Goal: Transaction & Acquisition: Purchase product/service

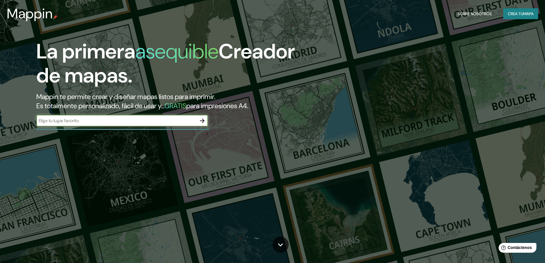
click at [143, 121] on input "text" at bounding box center [116, 120] width 160 height 7
type input "ciudad de [GEOGRAPHIC_DATA]"
click at [204, 122] on icon "button" at bounding box center [202, 120] width 7 height 7
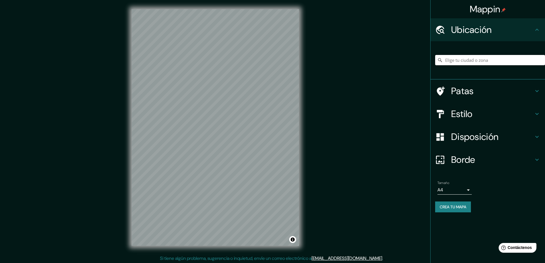
click at [472, 59] on input "Elige tu ciudad o zona" at bounding box center [490, 60] width 110 height 10
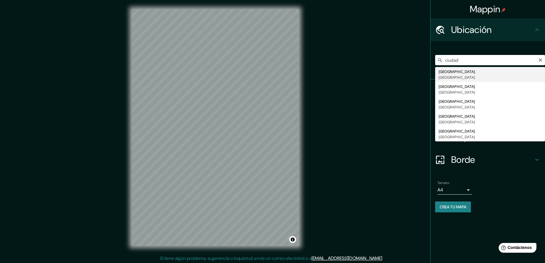
type input "[GEOGRAPHIC_DATA], [GEOGRAPHIC_DATA]"
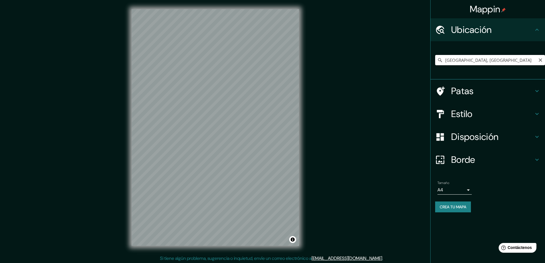
click at [461, 62] on input "[GEOGRAPHIC_DATA], [GEOGRAPHIC_DATA]" at bounding box center [490, 60] width 110 height 10
drag, startPoint x: 507, startPoint y: 59, endPoint x: 408, endPoint y: 61, distance: 99.1
click at [408, 61] on div "Mappin Ubicación [GEOGRAPHIC_DATA], [GEOGRAPHIC_DATA] Patas Estilo Disposición …" at bounding box center [272, 132] width 545 height 264
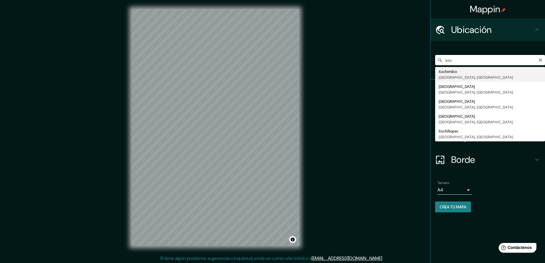
type input "Xochimilco, [GEOGRAPHIC_DATA], [GEOGRAPHIC_DATA]"
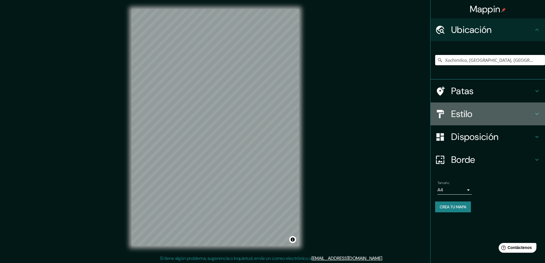
click at [477, 115] on h4 "Estilo" at bounding box center [493, 113] width 82 height 11
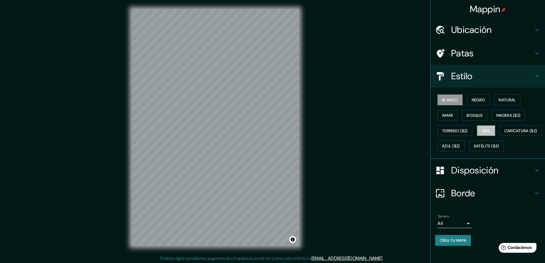
click at [482, 132] on font "Gris" at bounding box center [486, 130] width 9 height 5
click at [499, 116] on font "Madera ($2)" at bounding box center [509, 115] width 24 height 5
click at [478, 116] on font "Bosque" at bounding box center [475, 115] width 16 height 5
click at [345, 112] on div "Mappin Ubicación Xochimilco, [GEOGRAPHIC_DATA], [GEOGRAPHIC_DATA] Patas Estilo …" at bounding box center [272, 132] width 545 height 264
click at [452, 100] on font "Blanco" at bounding box center [450, 99] width 16 height 5
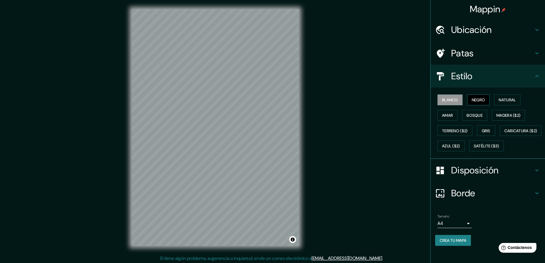
click at [476, 96] on font "Negro" at bounding box center [478, 99] width 13 height 7
click at [498, 95] on button "Natural" at bounding box center [507, 99] width 26 height 11
click at [449, 116] on font "Amar" at bounding box center [447, 115] width 11 height 5
click at [467, 115] on font "Bosque" at bounding box center [475, 115] width 16 height 5
click at [496, 176] on h4 "Disposición" at bounding box center [493, 170] width 82 height 11
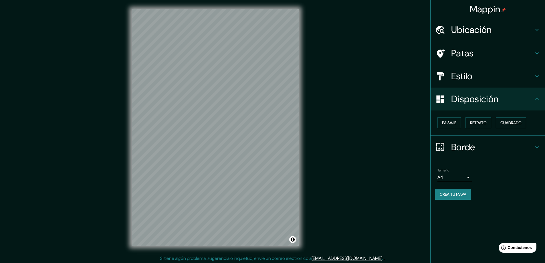
click at [489, 77] on h4 "Estilo" at bounding box center [493, 75] width 82 height 11
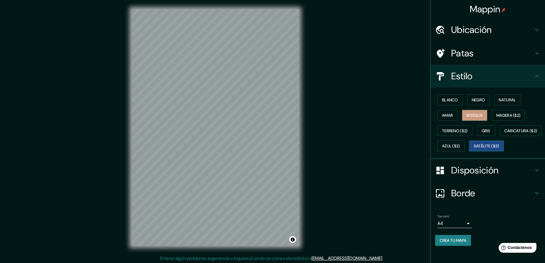
scroll to position [5, 0]
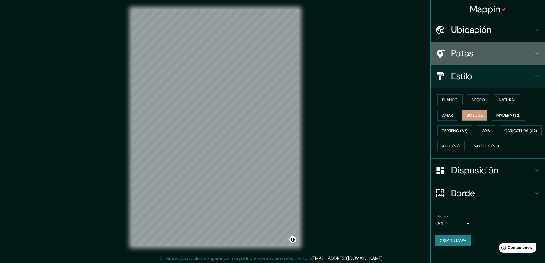
click at [453, 48] on font "Patas" at bounding box center [463, 53] width 23 height 12
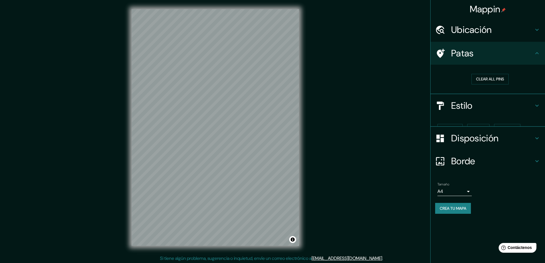
scroll to position [0, 0]
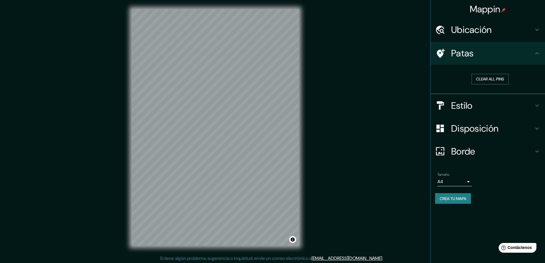
click at [494, 80] on button "Clear all pins" at bounding box center [490, 79] width 37 height 11
click at [494, 80] on font "Borrar todos los pines" at bounding box center [490, 79] width 48 height 5
click at [454, 28] on font "Ubicación" at bounding box center [472, 30] width 41 height 12
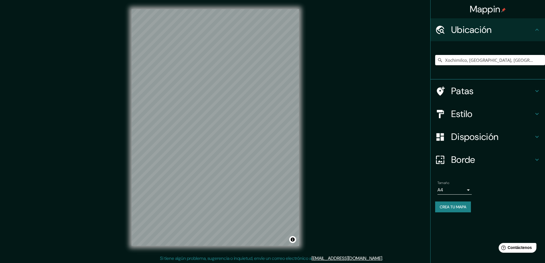
click at [473, 113] on font "Estilo" at bounding box center [462, 114] width 21 height 12
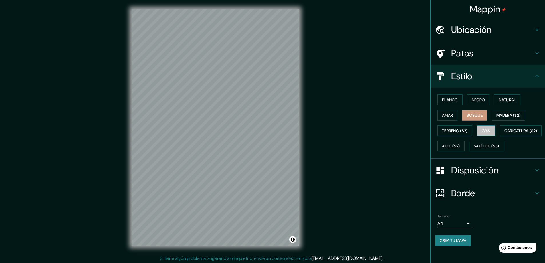
click at [490, 130] on button "Gris" at bounding box center [486, 130] width 18 height 11
click at [484, 99] on button "Negro" at bounding box center [479, 99] width 23 height 11
click at [485, 114] on div "Blanco Negro Natural [PERSON_NAME] ($2) Terreno ($2) Gris Caricatura ($2) Azul …" at bounding box center [490, 123] width 110 height 62
click at [475, 115] on font "Bosque" at bounding box center [475, 115] width 16 height 5
click at [460, 147] on font "Azul ($2)" at bounding box center [451, 146] width 18 height 5
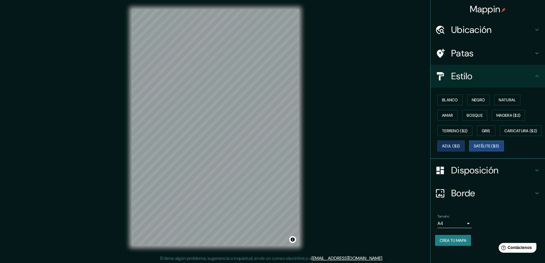
click at [474, 149] on font "Satélite ($3)" at bounding box center [486, 146] width 25 height 5
click at [505, 135] on font "Caricatura ($2)" at bounding box center [521, 130] width 33 height 7
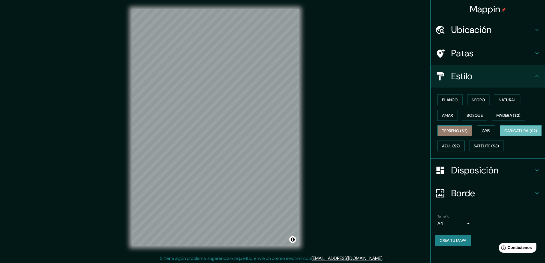
click at [458, 130] on font "Terreno ($2)" at bounding box center [455, 130] width 26 height 5
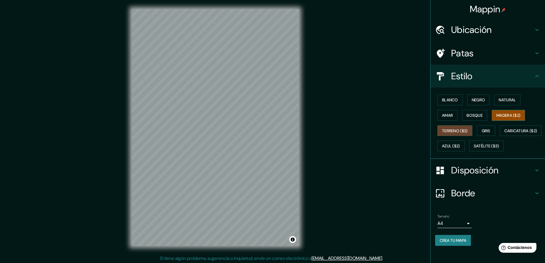
click at [501, 113] on font "Madera ($2)" at bounding box center [509, 115] width 24 height 5
click at [474, 149] on font "Satélite ($3)" at bounding box center [486, 146] width 25 height 5
click at [466, 199] on font "Borde" at bounding box center [464, 193] width 24 height 12
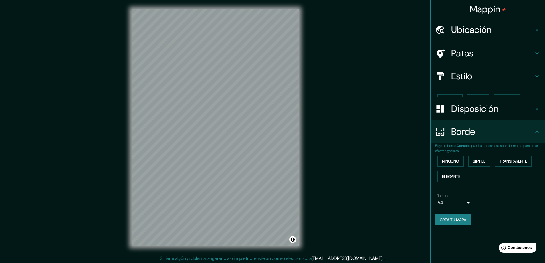
scroll to position [0, 0]
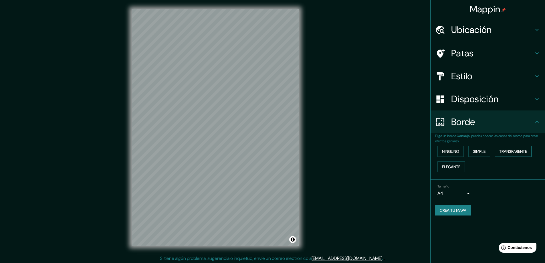
click at [505, 150] on font "Transparente" at bounding box center [514, 151] width 28 height 5
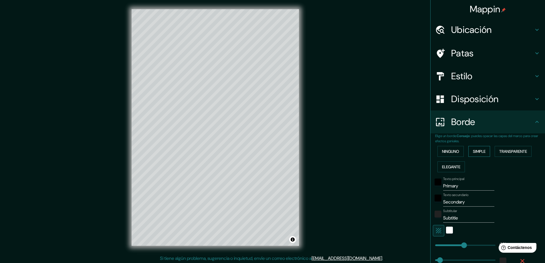
click at [475, 150] on font "Simple" at bounding box center [479, 151] width 13 height 5
click at [454, 150] on font "Ninguno" at bounding box center [450, 151] width 17 height 5
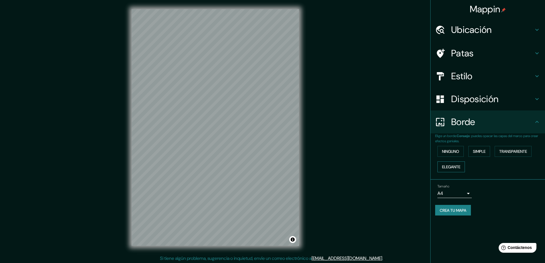
click at [446, 169] on font "Elegante" at bounding box center [451, 166] width 18 height 5
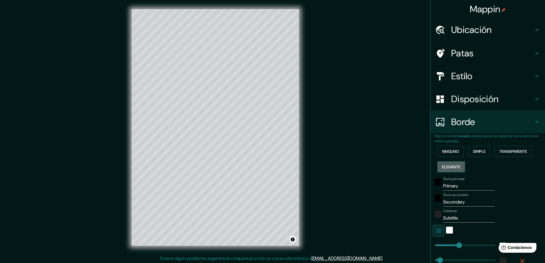
click at [446, 169] on font "Elegante" at bounding box center [451, 166] width 18 height 5
type input "47"
type input "23"
click at [473, 151] on font "Simple" at bounding box center [479, 151] width 13 height 5
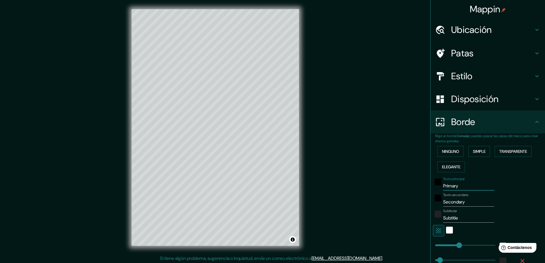
drag, startPoint x: 459, startPoint y: 184, endPoint x: 429, endPoint y: 186, distance: 29.3
click at [433, 186] on div "Texto principal Primary" at bounding box center [480, 184] width 94 height 14
type input "47"
drag, startPoint x: 458, startPoint y: 203, endPoint x: 436, endPoint y: 204, distance: 21.2
click at [436, 204] on div "Texto secundario Secondary" at bounding box center [480, 200] width 94 height 14
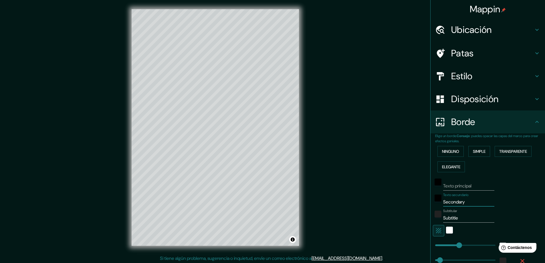
type input "47"
drag, startPoint x: 460, startPoint y: 216, endPoint x: 443, endPoint y: 217, distance: 17.8
click at [443, 217] on input "Subtitle" at bounding box center [468, 218] width 51 height 9
type input "S"
type input "47"
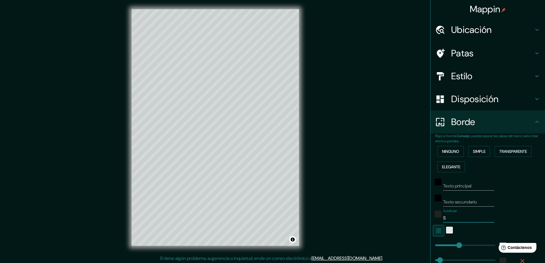
type input "S"
click at [446, 228] on div "blanco" at bounding box center [449, 230] width 7 height 7
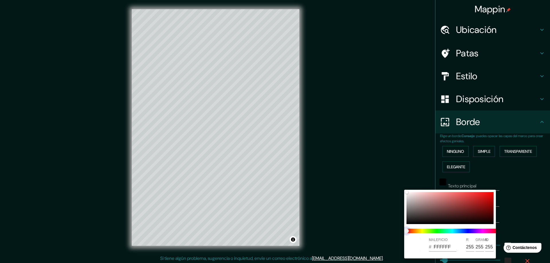
drag, startPoint x: 441, startPoint y: 230, endPoint x: 413, endPoint y: 230, distance: 27.8
click at [413, 230] on span at bounding box center [452, 231] width 92 height 5
drag, startPoint x: 413, startPoint y: 230, endPoint x: 426, endPoint y: 232, distance: 12.9
click at [426, 232] on span at bounding box center [452, 231] width 92 height 5
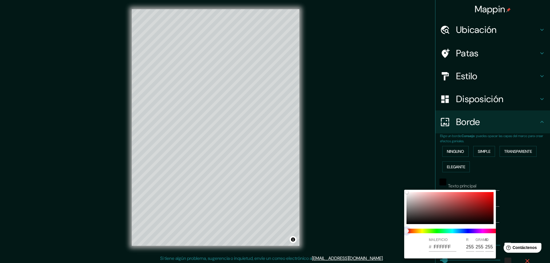
click at [440, 232] on span at bounding box center [452, 231] width 92 height 5
drag, startPoint x: 452, startPoint y: 247, endPoint x: 433, endPoint y: 247, distance: 18.3
click at [433, 247] on input "FFFFFF" at bounding box center [444, 247] width 23 height 9
type input "47"
type input "000000"
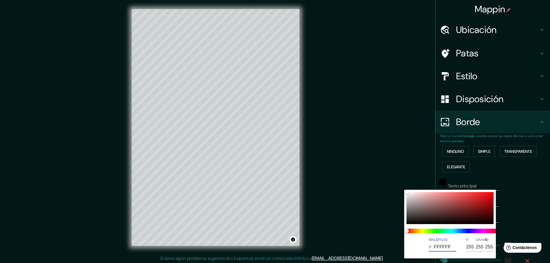
type input "0"
type input "000000"
type input "47"
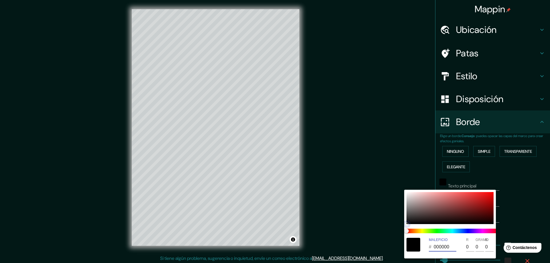
type input "351212"
type input "53"
type input "18"
type input "47"
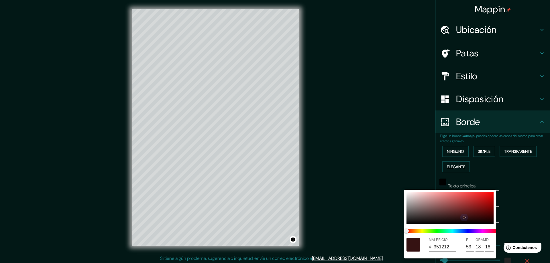
type input "471D1D"
type input "71"
type input "29"
type input "47"
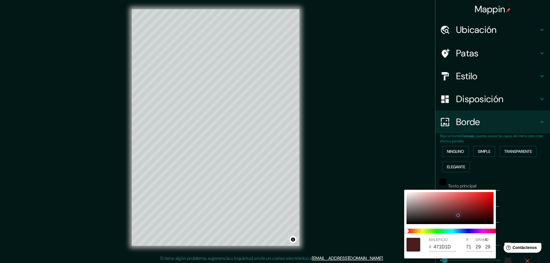
type input "6C3131"
type input "108"
type input "49"
type input "47"
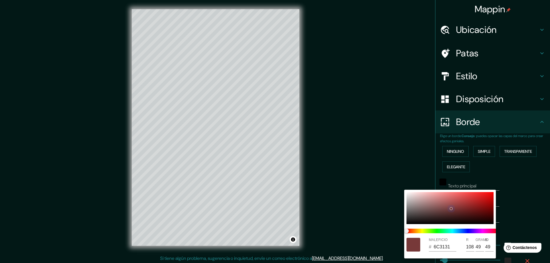
type input "7C3D3D"
type input "124"
type input "61"
type input "47"
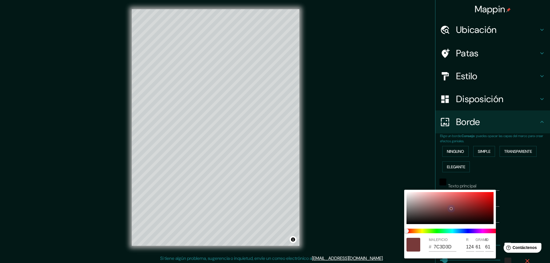
type input "814242"
type input "129"
type input "66"
type input "47"
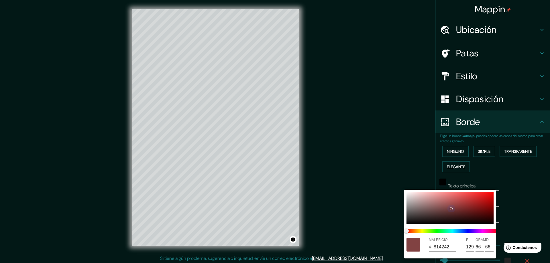
type input "854646"
type input "133"
type input "70"
type input "47"
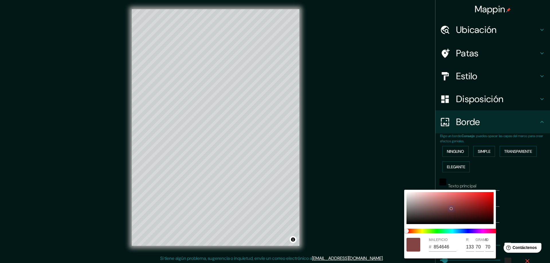
type input "8C4F4F"
type input "140"
type input "79"
type input "47"
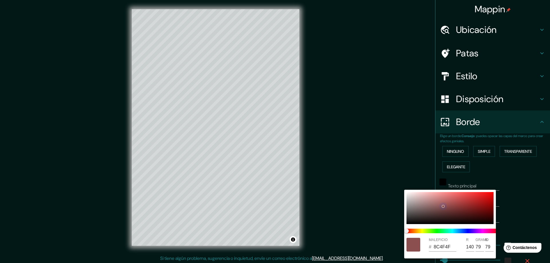
type input "8E5252"
type input "142"
type input "82"
type input "47"
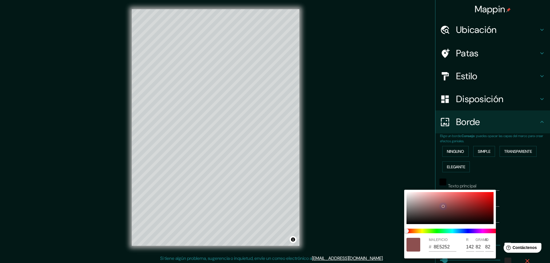
type input "935757"
type input "147"
type input "87"
type input "47"
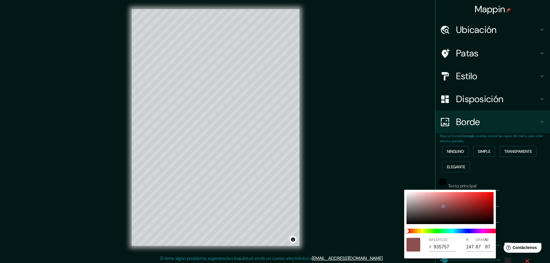
type input "985A5A"
type input "152"
type input "90"
type input "47"
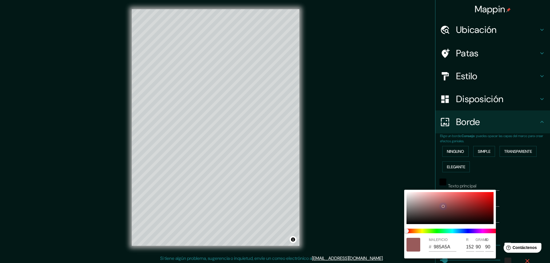
type input "9A5C5C"
type input "154"
type input "92"
type input "47"
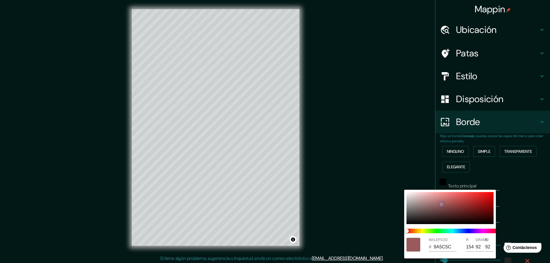
type input "9F6060"
type input "159"
type input "96"
type input "47"
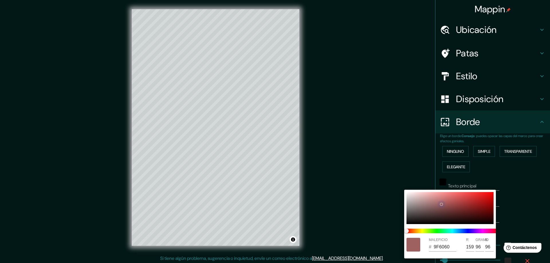
type input "A36363"
type input "163"
type input "99"
type input "47"
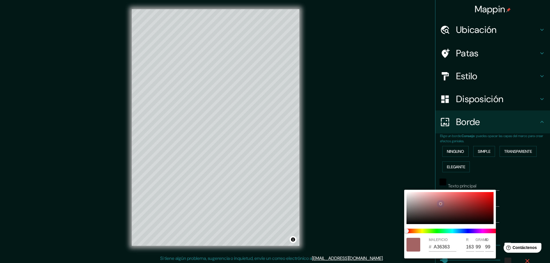
type input "8E5454"
type input "142"
type input "84"
drag, startPoint x: 463, startPoint y: 217, endPoint x: 442, endPoint y: 206, distance: 23.9
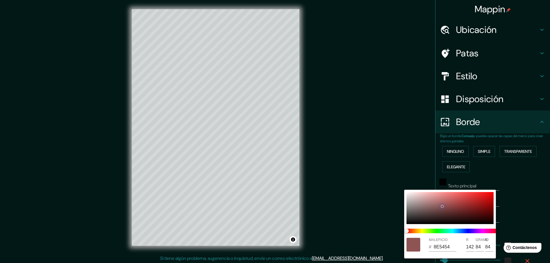
click at [442, 206] on div at bounding box center [449, 208] width 87 height 32
type input "47"
type input "654848"
type input "101"
type input "72"
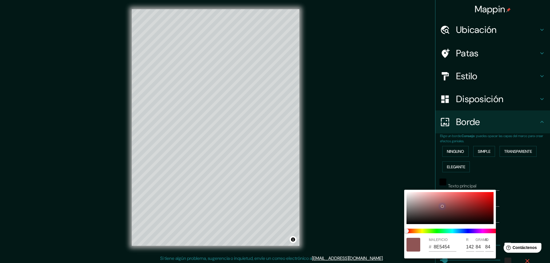
type input "72"
type input "47"
type input "2C2828"
type input "44"
type input "40"
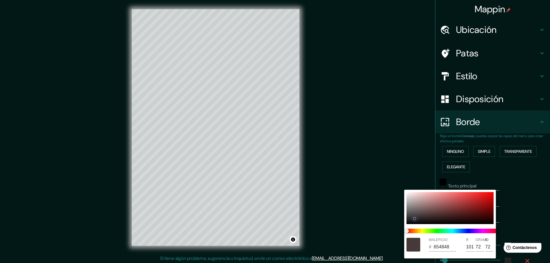
type input "40"
type input "47"
type input "292626"
type input "41"
type input "38"
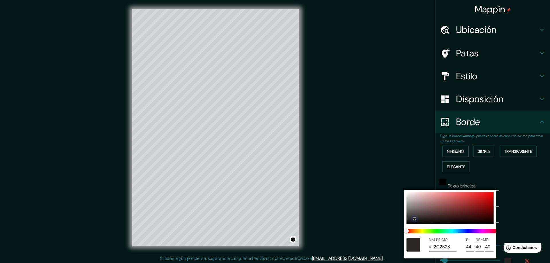
type input "38"
type input "47"
type input "333030"
type input "51"
type input "48"
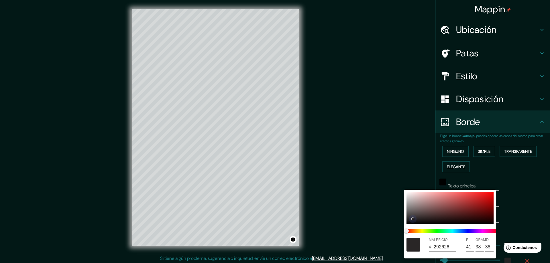
type input "48"
type input "47"
type input "4E4A4A"
type input "78"
type input "74"
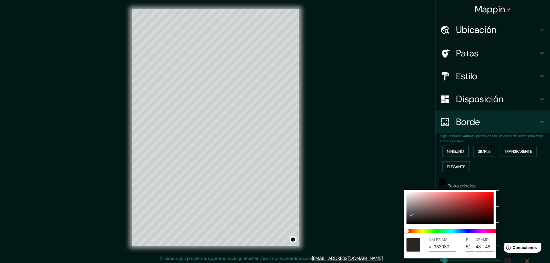
type input "74"
type input "47"
type input "555151"
type input "85"
type input "81"
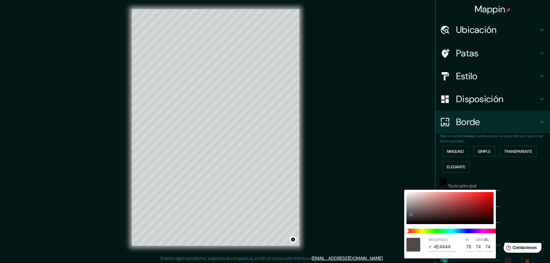
type input "81"
type input "47"
type input "656161"
type input "101"
type input "97"
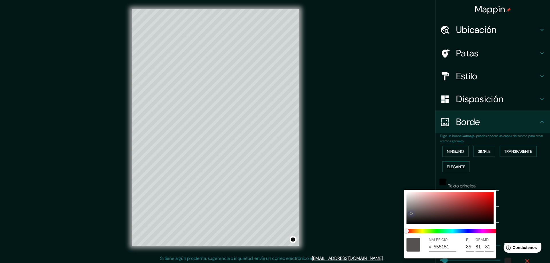
type input "97"
type input "47"
type input "6C6868"
type input "108"
type input "104"
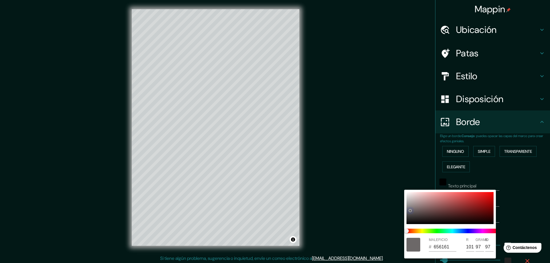
type input "104"
drag, startPoint x: 419, startPoint y: 217, endPoint x: 410, endPoint y: 210, distance: 11.1
click at [410, 210] on div at bounding box center [449, 208] width 87 height 32
click at [512, 176] on div at bounding box center [275, 131] width 550 height 263
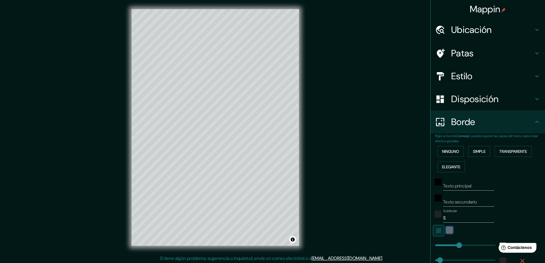
scroll to position [64, 0]
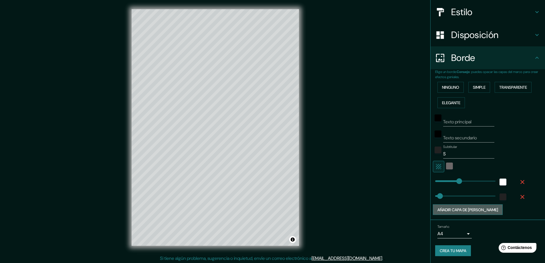
click at [477, 207] on font "Añadir capa de [PERSON_NAME]" at bounding box center [468, 209] width 61 height 5
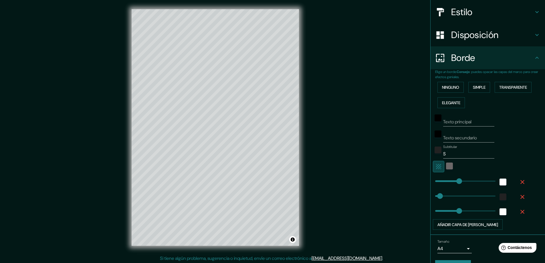
click at [436, 167] on icon "button" at bounding box center [438, 166] width 5 height 5
click at [436, 166] on icon "button" at bounding box center [438, 166] width 5 height 5
click at [447, 166] on div "white" at bounding box center [449, 166] width 7 height 7
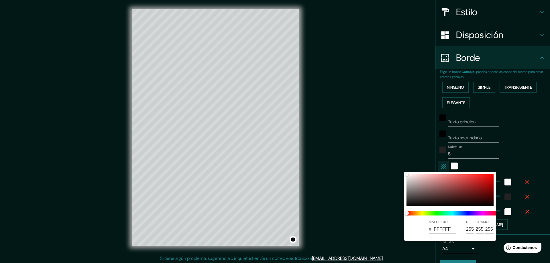
click at [472, 165] on div at bounding box center [275, 131] width 550 height 263
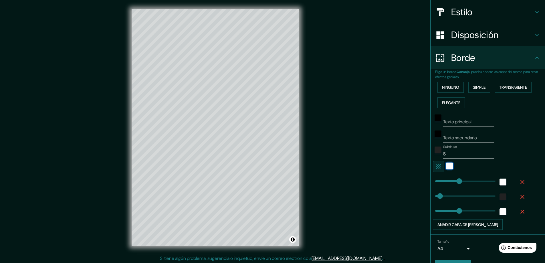
scroll to position [79, 0]
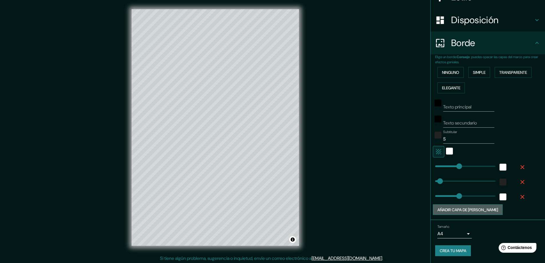
click at [473, 208] on font "Añadir capa de [PERSON_NAME]" at bounding box center [468, 209] width 61 height 5
type input "47"
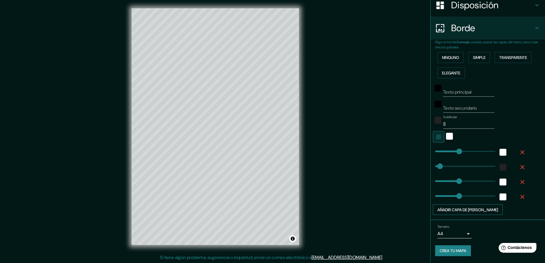
scroll to position [1, 0]
drag, startPoint x: 446, startPoint y: 124, endPoint x: 429, endPoint y: 123, distance: 16.9
click at [433, 123] on div "Subtitular S" at bounding box center [480, 122] width 94 height 14
type input "47"
click at [507, 125] on div "Subtitular" at bounding box center [480, 122] width 94 height 14
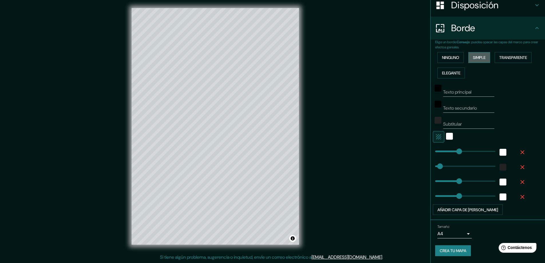
click at [480, 58] on font "Simple" at bounding box center [479, 57] width 13 height 5
type input "47"
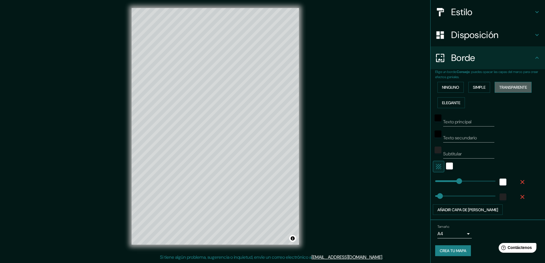
click at [505, 85] on font "Transparente" at bounding box center [514, 87] width 28 height 5
click at [503, 88] on font "Transparente" at bounding box center [514, 87] width 28 height 5
type input "281"
type input "47"
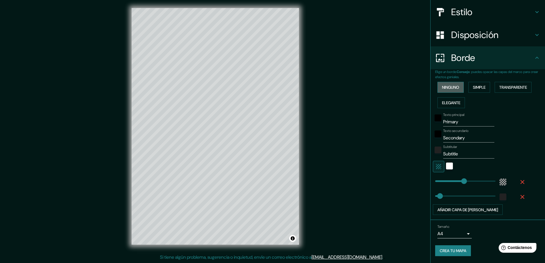
click at [452, 87] on font "Ninguno" at bounding box center [450, 87] width 17 height 5
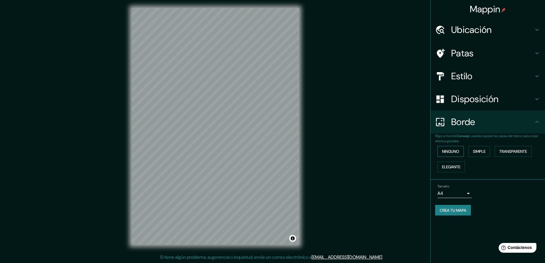
scroll to position [0, 0]
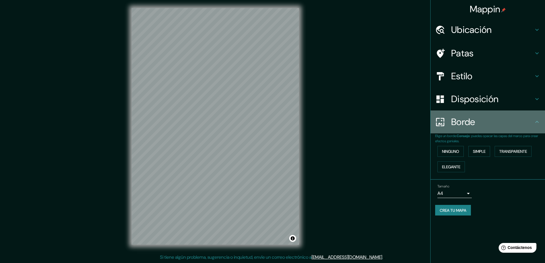
click at [467, 124] on font "Borde" at bounding box center [464, 122] width 24 height 12
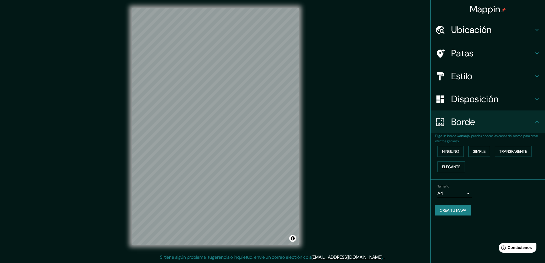
click at [473, 100] on font "Disposición" at bounding box center [475, 99] width 47 height 12
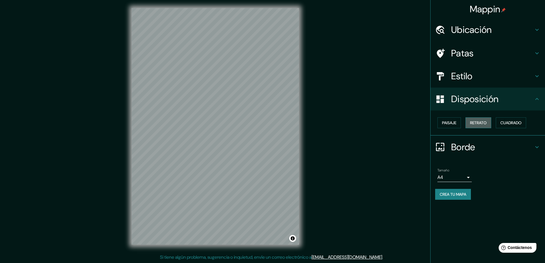
click at [475, 121] on font "Retrato" at bounding box center [478, 122] width 17 height 5
click at [507, 123] on font "Cuadrado" at bounding box center [511, 122] width 21 height 5
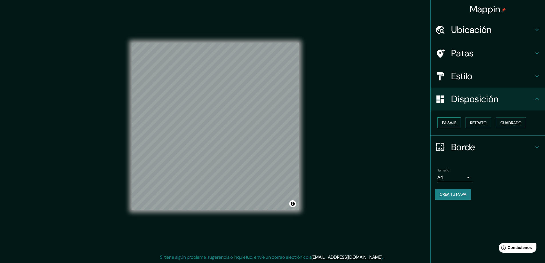
click at [461, 124] on button "Paisaje" at bounding box center [449, 122] width 23 height 11
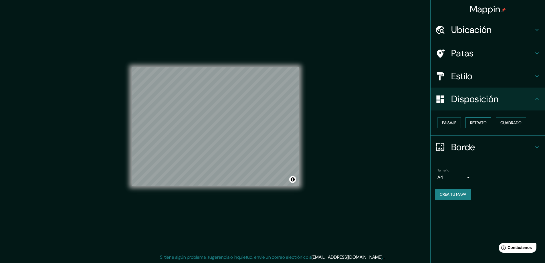
click at [478, 124] on font "Retrato" at bounding box center [478, 122] width 17 height 5
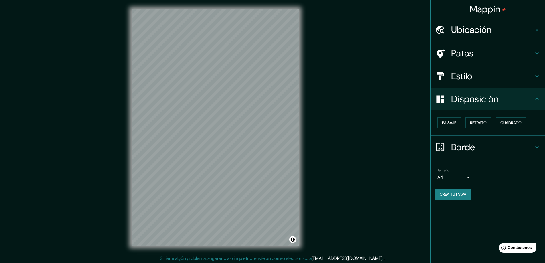
click at [481, 70] on div "Estilo" at bounding box center [488, 76] width 115 height 23
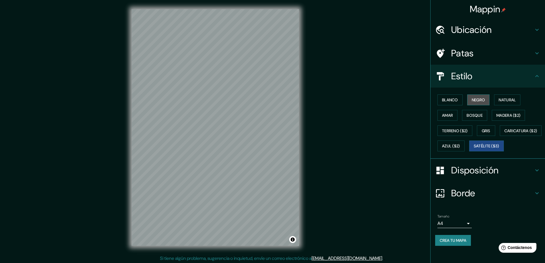
click at [472, 99] on font "Negro" at bounding box center [478, 99] width 13 height 5
click at [451, 99] on font "Blanco" at bounding box center [450, 99] width 16 height 5
click at [503, 99] on font "Natural" at bounding box center [507, 99] width 17 height 5
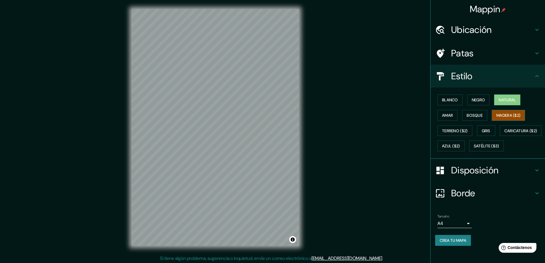
click at [505, 114] on font "Madera ($2)" at bounding box center [509, 115] width 24 height 5
click at [487, 133] on font "Gris" at bounding box center [486, 130] width 9 height 5
click at [448, 115] on font "Amar" at bounding box center [447, 115] width 11 height 5
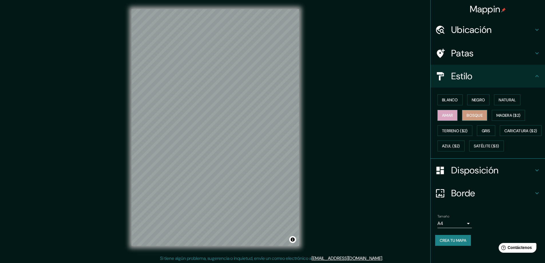
click at [472, 116] on font "Bosque" at bounding box center [475, 115] width 16 height 5
click at [507, 176] on h4 "Disposición" at bounding box center [493, 170] width 82 height 11
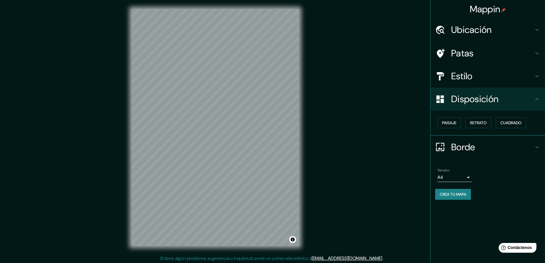
click at [486, 70] on h4 "Estilo" at bounding box center [493, 75] width 82 height 11
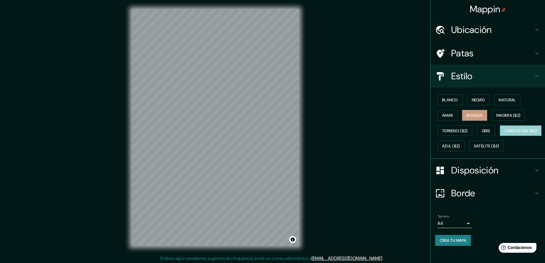
click at [505, 133] on font "Caricatura ($2)" at bounding box center [521, 130] width 33 height 5
click at [474, 149] on font "Satélite ($3)" at bounding box center [486, 146] width 25 height 5
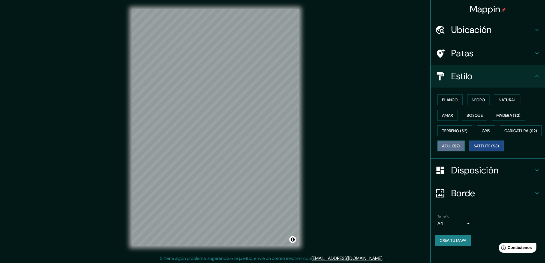
click at [465, 141] on button "Azul ($2)" at bounding box center [451, 146] width 27 height 11
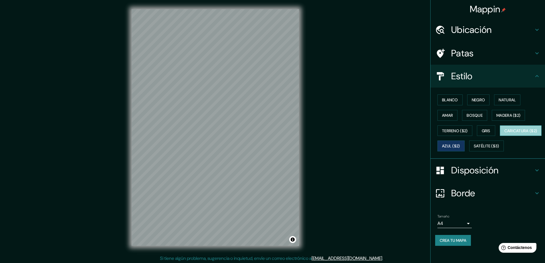
click at [505, 133] on font "Caricatura ($2)" at bounding box center [521, 130] width 33 height 5
click at [460, 130] on font "Terreno ($2)" at bounding box center [455, 130] width 26 height 5
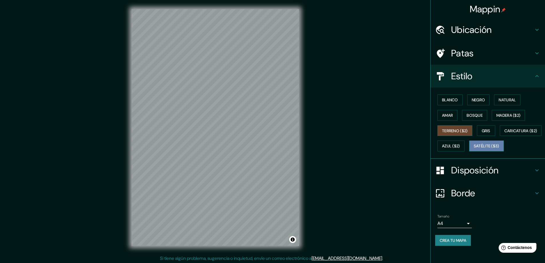
click at [474, 149] on font "Satélite ($3)" at bounding box center [486, 146] width 25 height 5
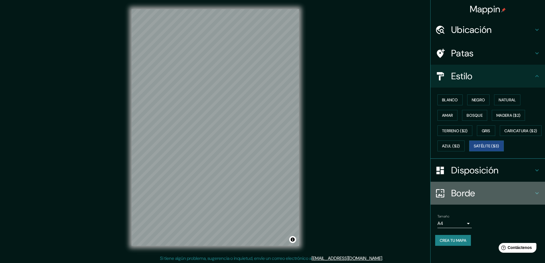
click at [467, 199] on font "Borde" at bounding box center [464, 193] width 24 height 12
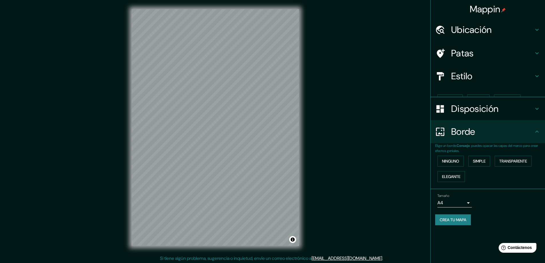
scroll to position [0, 0]
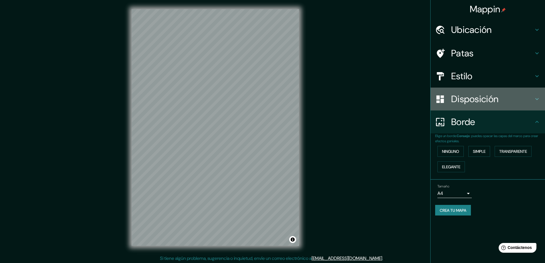
click at [470, 102] on font "Disposición" at bounding box center [475, 99] width 47 height 12
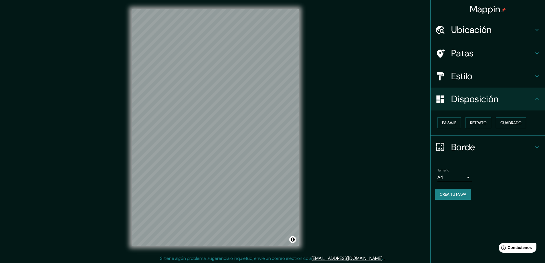
click at [462, 124] on div "Paisaje Retrato Cuadrado" at bounding box center [490, 122] width 110 height 15
click at [454, 121] on font "Paisaje" at bounding box center [449, 122] width 14 height 5
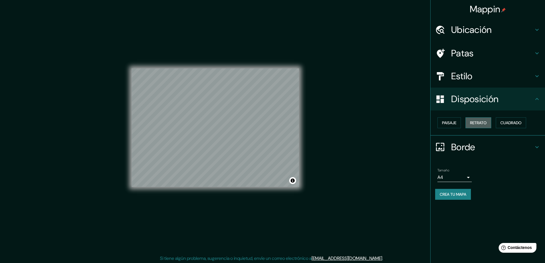
click at [475, 123] on font "Retrato" at bounding box center [478, 122] width 17 height 5
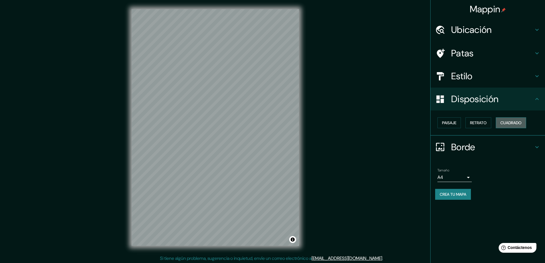
click at [502, 124] on button "Cuadrado" at bounding box center [511, 122] width 30 height 11
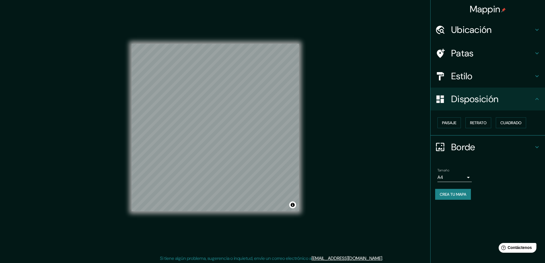
click at [464, 72] on font "Estilo" at bounding box center [462, 76] width 21 height 12
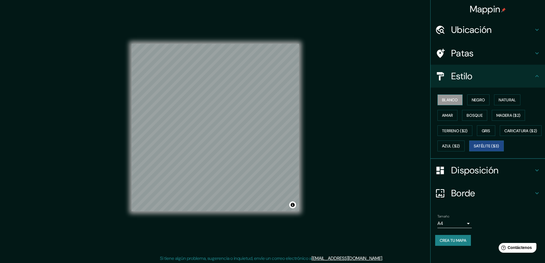
click at [453, 98] on font "Blanco" at bounding box center [450, 99] width 16 height 5
click at [468, 100] on button "Negro" at bounding box center [479, 99] width 23 height 11
click at [475, 103] on font "Negro" at bounding box center [478, 99] width 13 height 7
click at [494, 101] on button "Natural" at bounding box center [507, 99] width 26 height 11
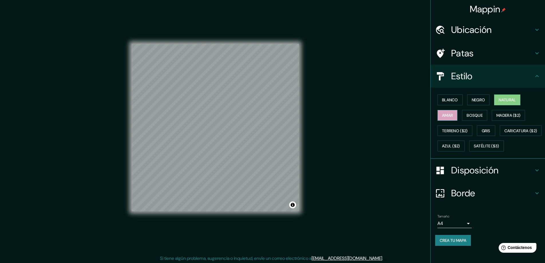
click at [449, 113] on font "Amar" at bounding box center [447, 115] width 11 height 5
click at [467, 114] on font "Bosque" at bounding box center [475, 115] width 16 height 5
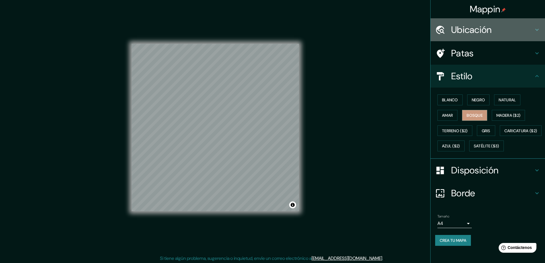
click at [471, 27] on font "Ubicación" at bounding box center [472, 30] width 41 height 12
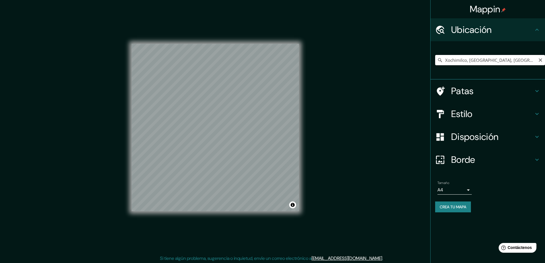
click at [535, 62] on input "Xochimilco, [GEOGRAPHIC_DATA], [GEOGRAPHIC_DATA]" at bounding box center [490, 60] width 110 height 10
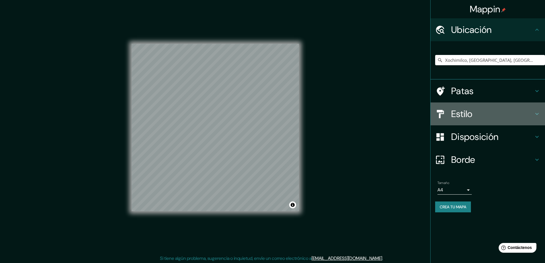
click at [476, 113] on h4 "Estilo" at bounding box center [493, 113] width 82 height 11
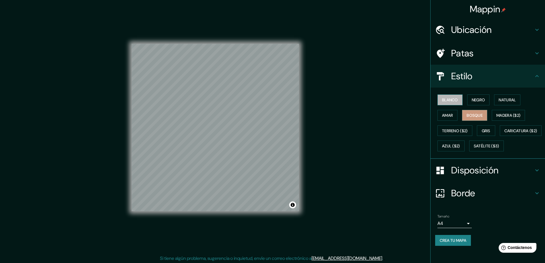
click at [443, 98] on font "Blanco" at bounding box center [450, 99] width 16 height 5
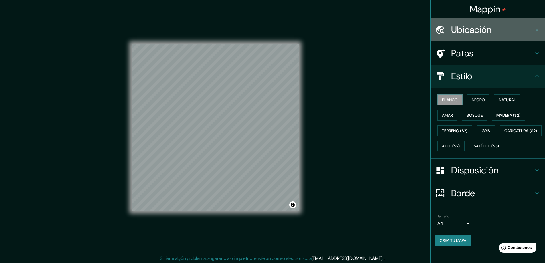
click at [477, 28] on font "Ubicación" at bounding box center [472, 30] width 41 height 12
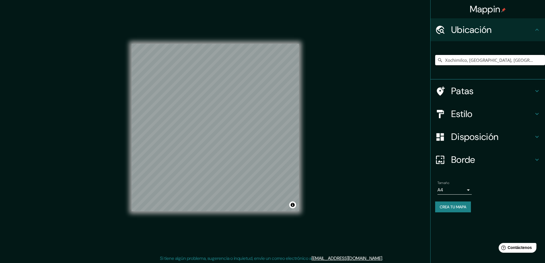
drag, startPoint x: 525, startPoint y: 60, endPoint x: 430, endPoint y: 54, distance: 95.0
click at [430, 54] on div "Mappin Ubicación Xochimilco, [GEOGRAPHIC_DATA], [GEOGRAPHIC_DATA] Patas Estilo …" at bounding box center [272, 132] width 545 height 264
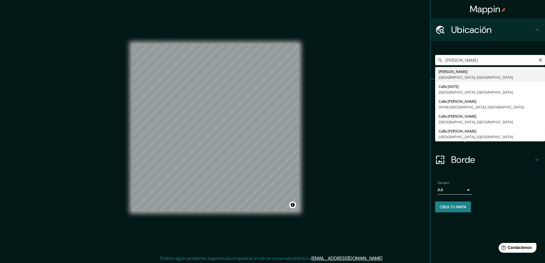
type input "[PERSON_NAME], [GEOGRAPHIC_DATA], [GEOGRAPHIC_DATA]"
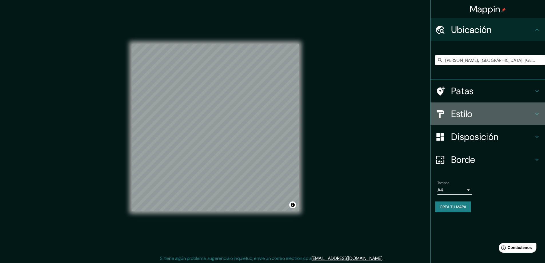
click at [481, 116] on h4 "Estilo" at bounding box center [493, 113] width 82 height 11
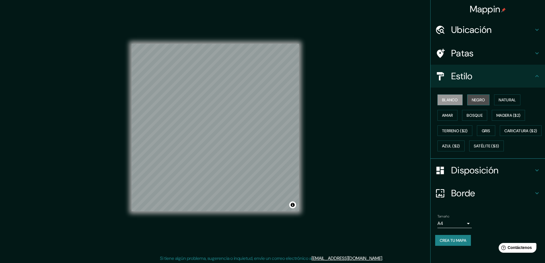
click at [478, 102] on font "Negro" at bounding box center [478, 99] width 13 height 5
click at [499, 101] on font "Natural" at bounding box center [507, 99] width 17 height 5
click at [453, 129] on font "Terreno ($2)" at bounding box center [455, 130] width 26 height 5
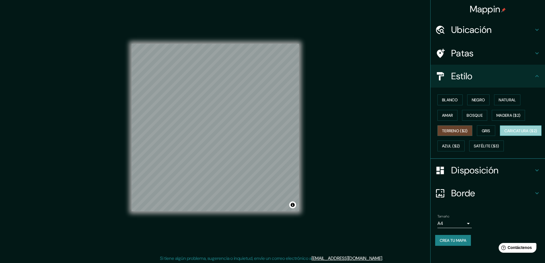
click at [505, 133] on font "Caricatura ($2)" at bounding box center [521, 130] width 33 height 5
click at [474, 149] on font "Satélite ($3)" at bounding box center [486, 146] width 25 height 5
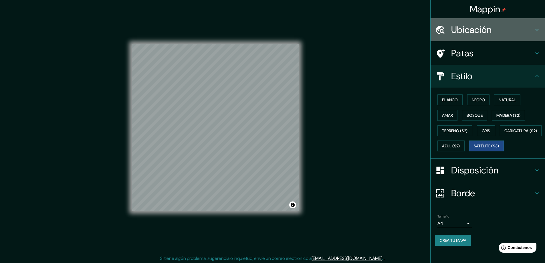
click at [476, 27] on font "Ubicación" at bounding box center [472, 30] width 41 height 12
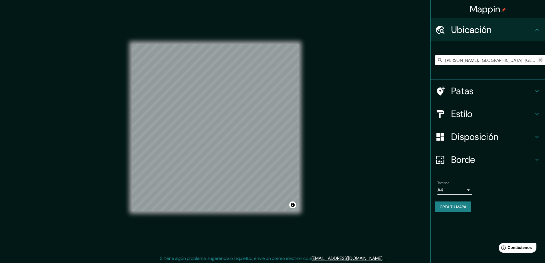
click at [540, 61] on icon "Claro" at bounding box center [540, 59] width 3 height 3
click at [491, 60] on input "Elige tu ciudad o zona" at bounding box center [490, 60] width 110 height 10
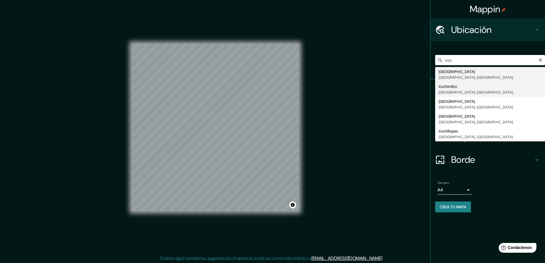
type input "Xochimilco, [GEOGRAPHIC_DATA], [GEOGRAPHIC_DATA]"
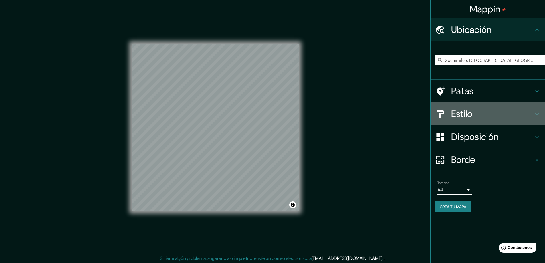
click at [487, 109] on h4 "Estilo" at bounding box center [493, 113] width 82 height 11
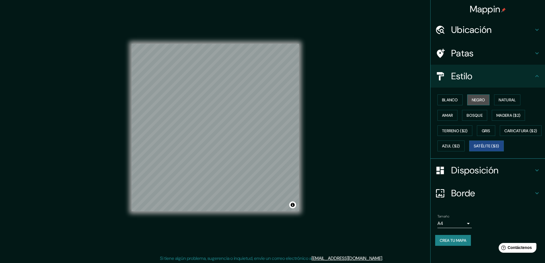
click at [472, 100] on font "Negro" at bounding box center [478, 99] width 13 height 5
click at [452, 101] on font "Blanco" at bounding box center [450, 99] width 16 height 5
click at [293, 206] on button "Activar o desactivar atribución" at bounding box center [292, 205] width 7 height 7
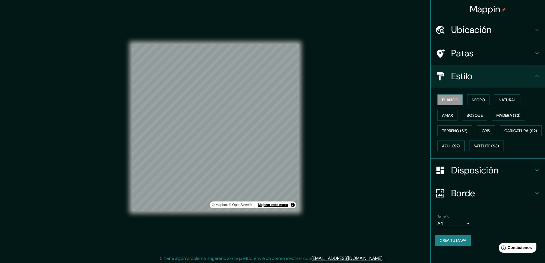
click at [276, 204] on font "Mejorar este mapa" at bounding box center [273, 205] width 30 height 4
click at [474, 149] on font "Satélite ($3)" at bounding box center [486, 146] width 25 height 5
click at [263, 206] on font "Mejorar este mapa" at bounding box center [259, 205] width 30 height 4
click at [485, 29] on font "Ubicación" at bounding box center [472, 30] width 41 height 12
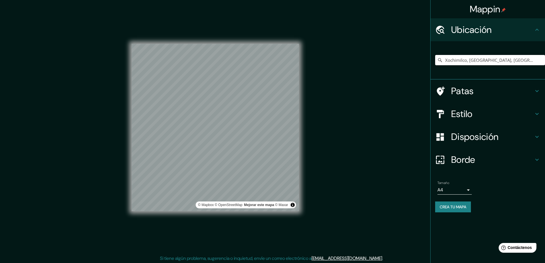
drag, startPoint x: 525, startPoint y: 59, endPoint x: 384, endPoint y: 65, distance: 141.6
click at [384, 65] on div "Mappin Ubicación Xochimilco, [GEOGRAPHIC_DATA], [GEOGRAPHIC_DATA] Patas Estilo …" at bounding box center [272, 132] width 545 height 264
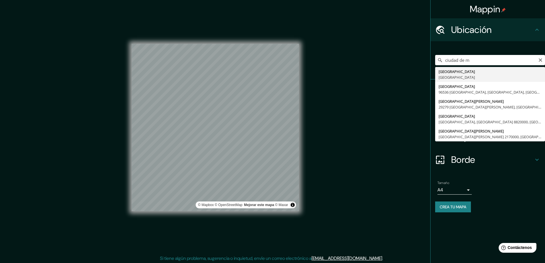
type input "[GEOGRAPHIC_DATA], [GEOGRAPHIC_DATA]"
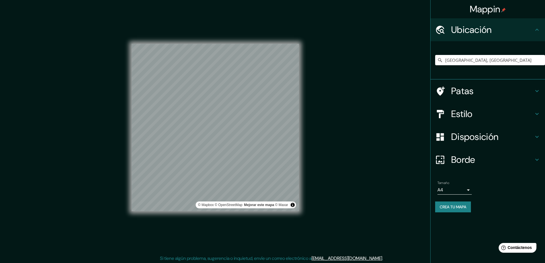
click at [492, 109] on h4 "Estilo" at bounding box center [493, 113] width 82 height 11
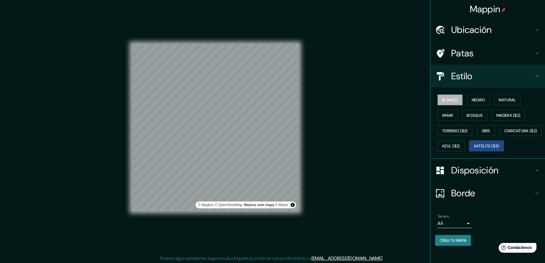
click at [450, 101] on font "Blanco" at bounding box center [450, 99] width 16 height 5
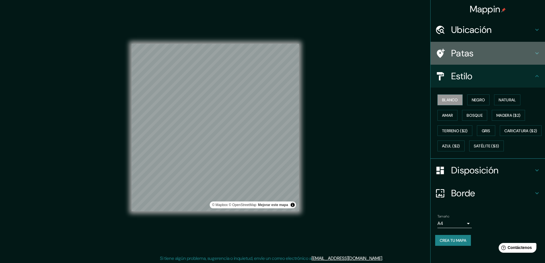
click at [470, 55] on font "Patas" at bounding box center [463, 53] width 23 height 12
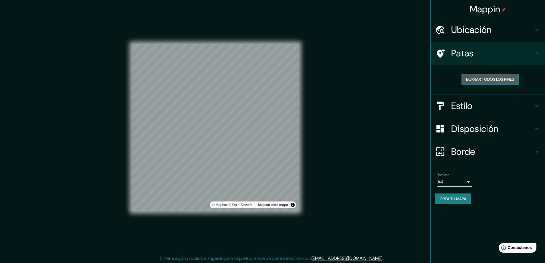
click at [481, 79] on font "Borrar todos los pines" at bounding box center [490, 79] width 48 height 5
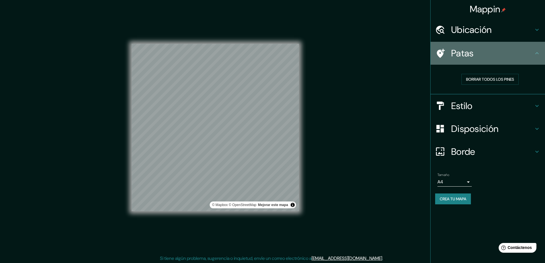
click at [444, 52] on icon at bounding box center [440, 53] width 10 height 10
click at [466, 48] on font "Patas" at bounding box center [463, 53] width 23 height 12
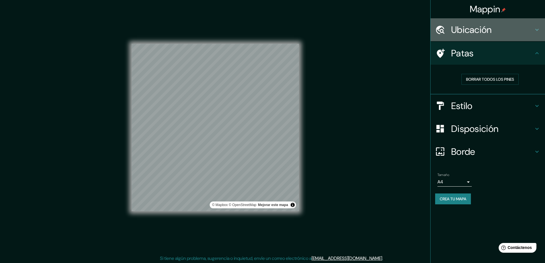
click at [500, 32] on h4 "Ubicación" at bounding box center [493, 29] width 82 height 11
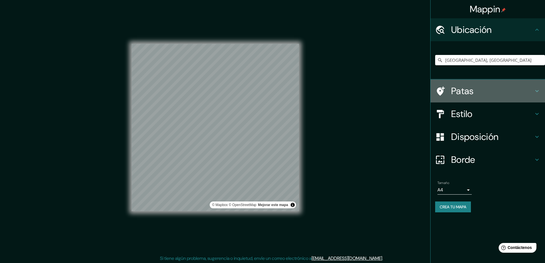
click at [474, 93] on h4 "Patas" at bounding box center [493, 90] width 82 height 11
